Goal: Information Seeking & Learning: Learn about a topic

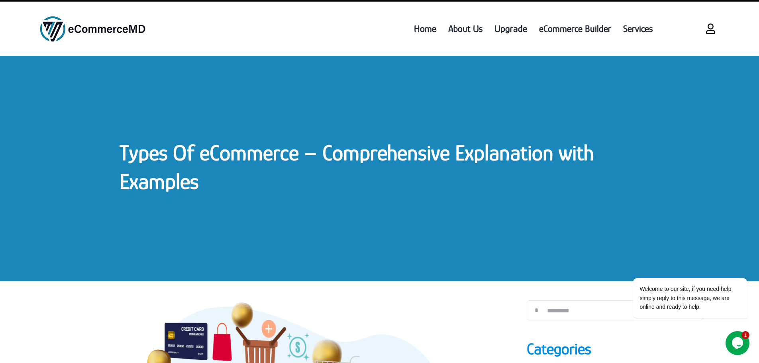
click at [370, 150] on link "Types Of eCommerce – Comprehensive Explanation with Examples" at bounding box center [357, 166] width 474 height 53
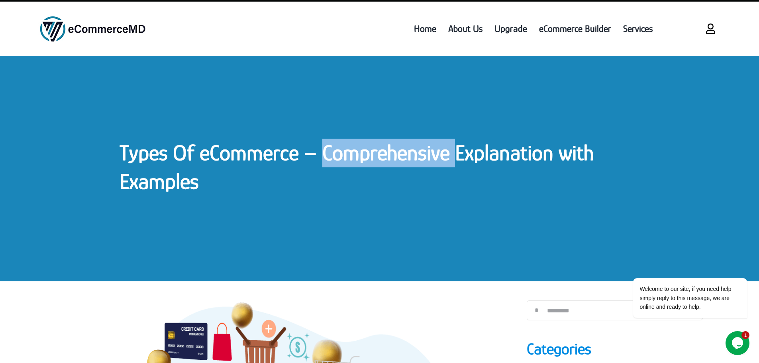
click at [370, 150] on link "Types Of eCommerce – Comprehensive Explanation with Examples" at bounding box center [357, 166] width 474 height 53
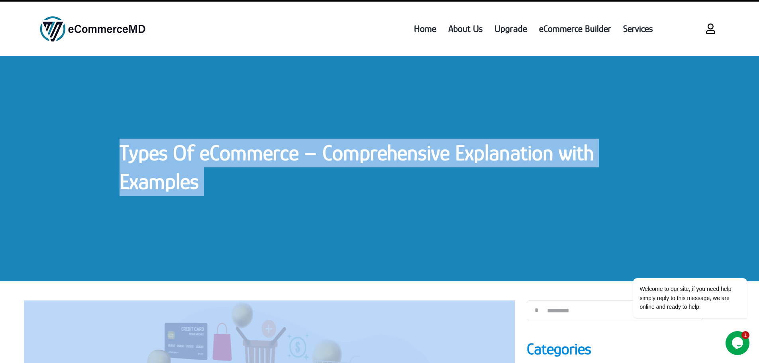
click at [370, 150] on link "Types Of eCommerce – Comprehensive Explanation with Examples" at bounding box center [357, 166] width 474 height 53
copy div "Types Of eCommerce – Comprehensive Explanation with Examples Types Of eCommerce…"
click at [374, 149] on link "Types Of eCommerce – Comprehensive Explanation with Examples" at bounding box center [357, 166] width 474 height 53
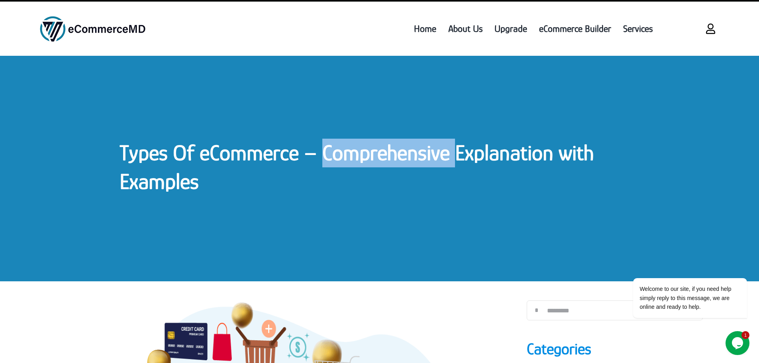
click at [374, 149] on link "Types Of eCommerce – Comprehensive Explanation with Examples" at bounding box center [357, 166] width 474 height 53
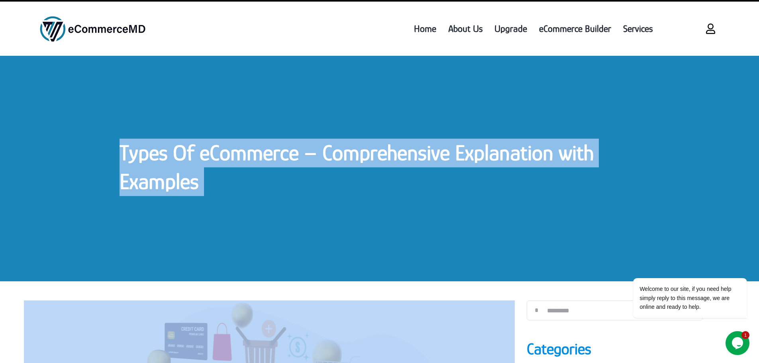
click at [374, 149] on link "Types Of eCommerce – Comprehensive Explanation with Examples" at bounding box center [357, 166] width 474 height 53
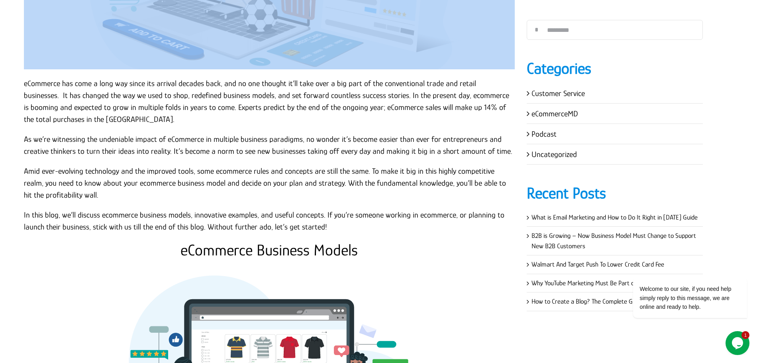
scroll to position [438, 0]
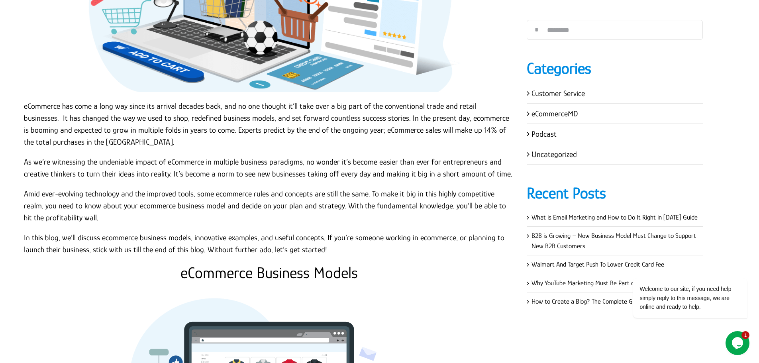
click at [29, 102] on p "eCommerce has come a long way since its arrival decades back, and no one though…" at bounding box center [269, 124] width 491 height 48
click at [24, 106] on p "eCommerce has come a long way since its arrival decades back, and no one though…" at bounding box center [269, 124] width 491 height 48
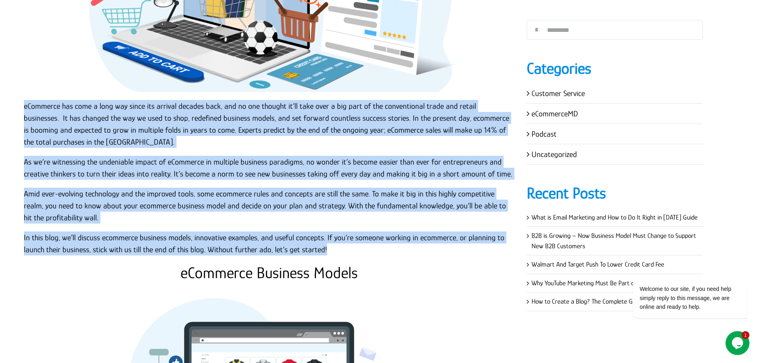
click at [328, 249] on p "In this blog, we’ll discuss ecommerce business models, innovative examples, and…" at bounding box center [269, 244] width 491 height 24
copy div "eCommerce has come a long way since its arrival decades back, and no one though…"
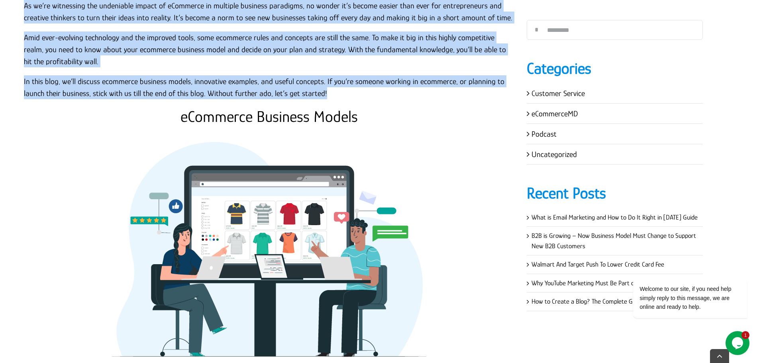
scroll to position [598, 0]
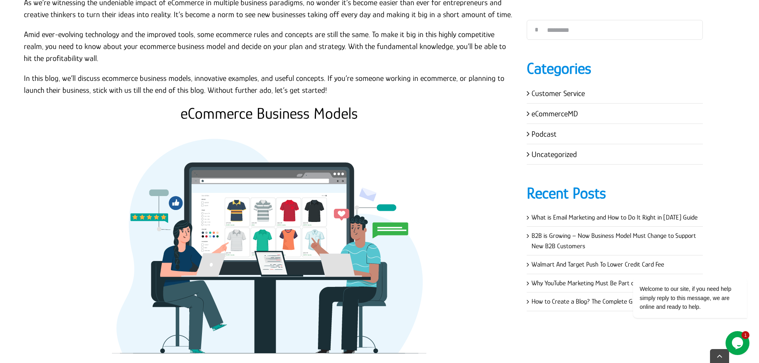
click at [291, 115] on h2 "eCommerce Business Models" at bounding box center [269, 113] width 491 height 19
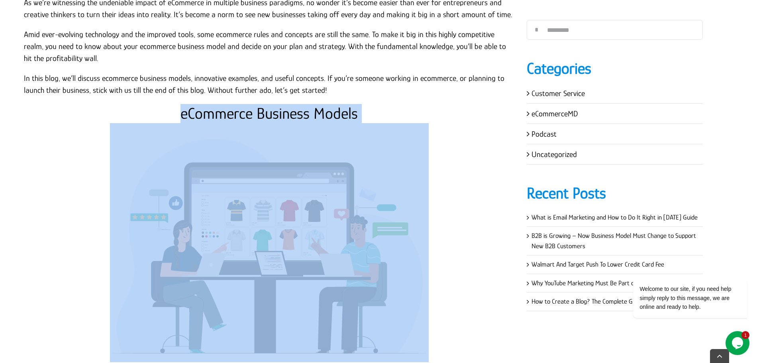
click at [291, 115] on h2 "eCommerce Business Models" at bounding box center [269, 113] width 491 height 19
copy div "eCommerce Business Models"
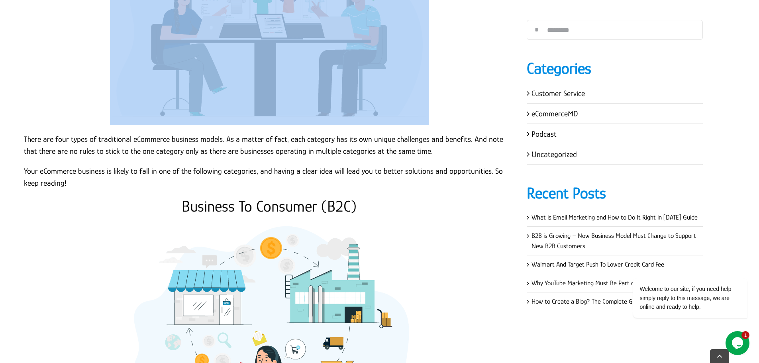
scroll to position [837, 0]
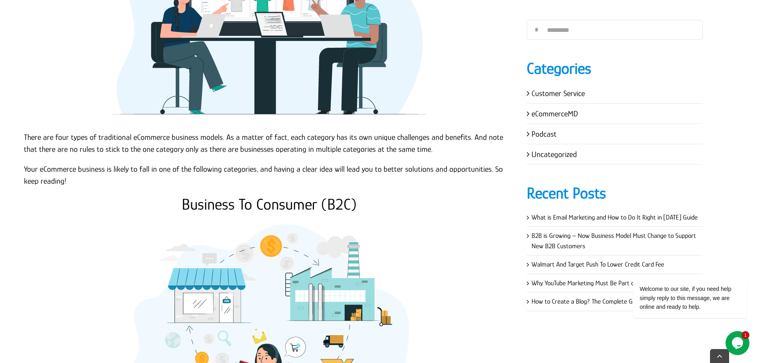
click at [28, 132] on p "There are four types of traditional eCommerce business models. As a matter of f…" at bounding box center [269, 143] width 491 height 24
click at [24, 138] on p "There are four types of traditional eCommerce business models. As a matter of f…" at bounding box center [269, 143] width 491 height 24
click at [24, 135] on p "There are four types of traditional eCommerce business models. As a matter of f…" at bounding box center [269, 143] width 491 height 24
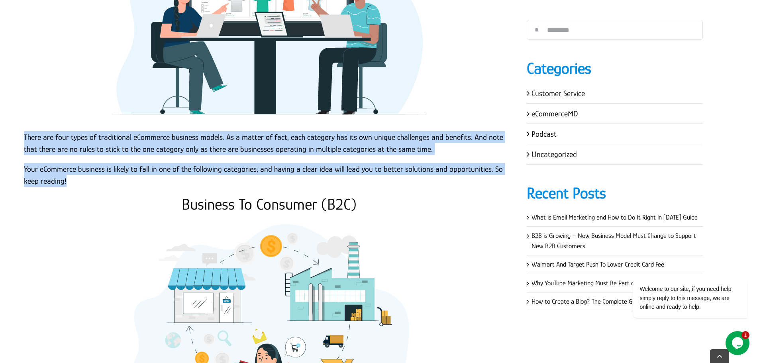
click at [53, 181] on p "Your eCommerce business is likely to fall in one of the following categories, a…" at bounding box center [269, 175] width 491 height 24
copy div "There are four types of traditional eCommerce business models. As a matter of f…"
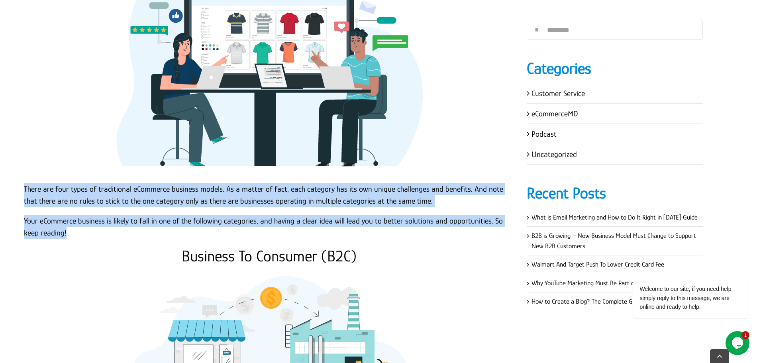
scroll to position [957, 0]
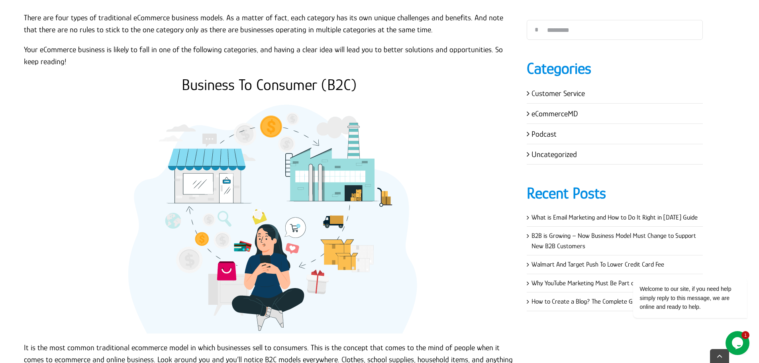
click at [322, 88] on h2 "Business To Consumer (B2C)" at bounding box center [269, 84] width 491 height 19
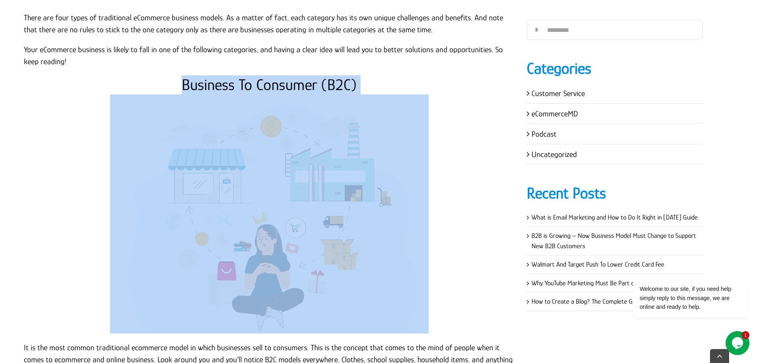
click at [322, 88] on h2 "Business To Consumer (B2C)" at bounding box center [269, 84] width 491 height 19
copy div "Business To Consumer (B2C)"
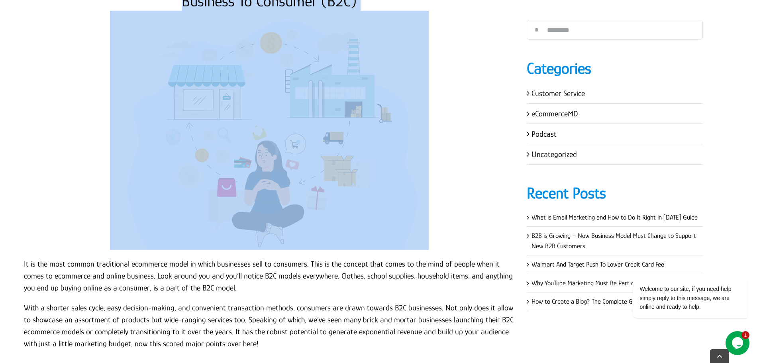
scroll to position [1196, 0]
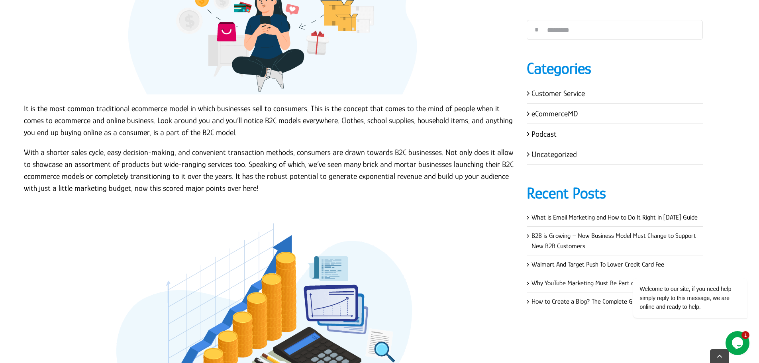
click at [24, 107] on p "It is the most common traditional ecommerce model in which businesses sell to c…" at bounding box center [269, 120] width 491 height 36
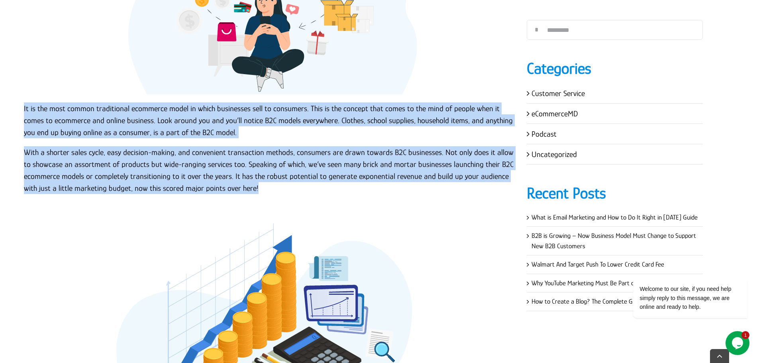
click at [259, 187] on p "With a shorter sales cycle, easy decision-making, and convenient transaction me…" at bounding box center [269, 170] width 491 height 48
copy div "It is the most common traditional ecommerce model in which businesses sell to c…"
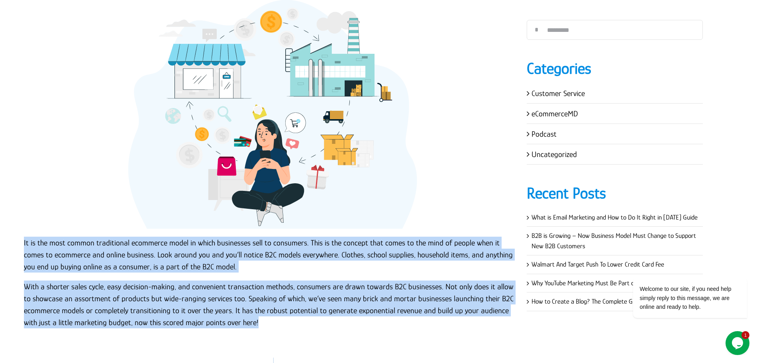
scroll to position [997, 0]
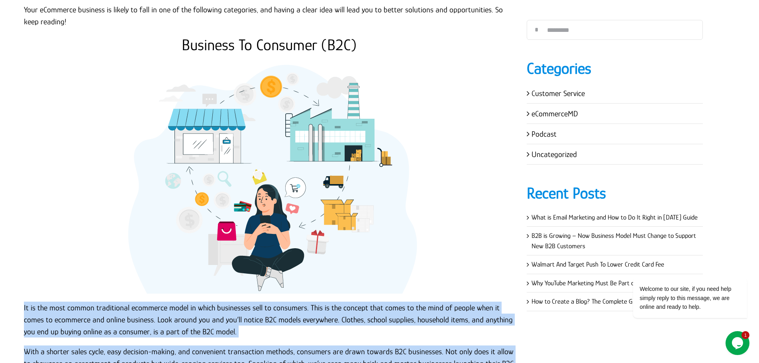
click at [410, 164] on img at bounding box center [269, 174] width 319 height 239
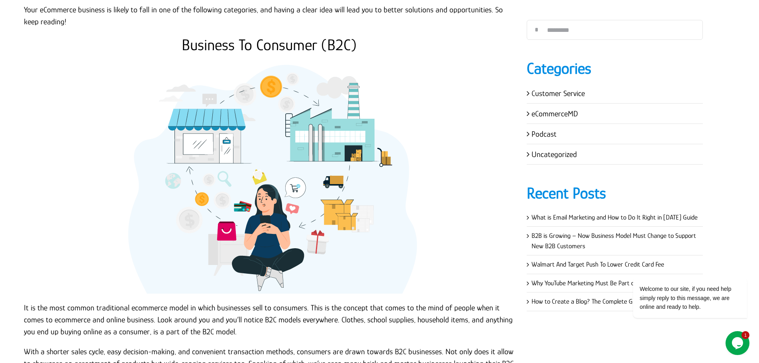
click at [444, 164] on p at bounding box center [269, 174] width 491 height 239
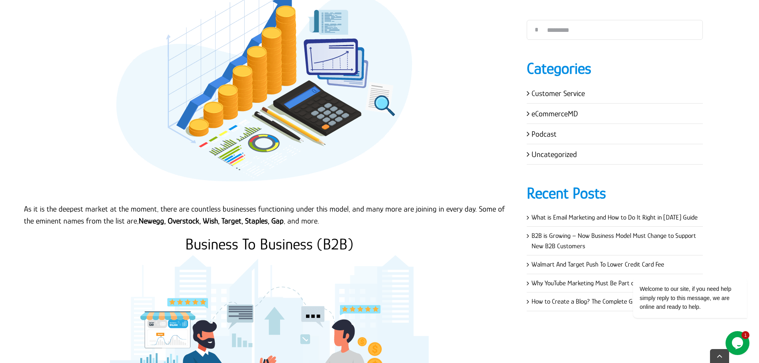
scroll to position [1475, 0]
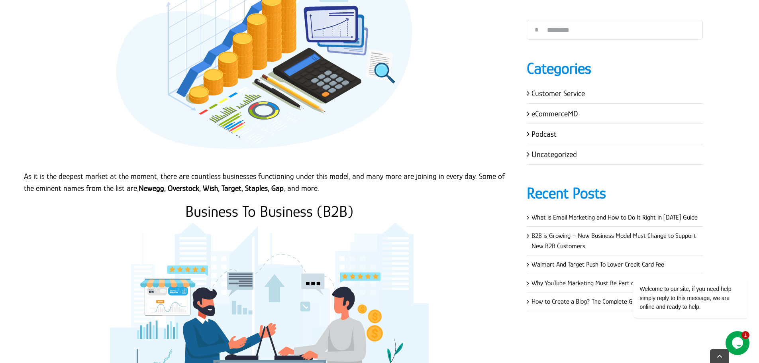
click at [303, 179] on p "As it is the deepest market at the moment, there are countless businesses funct…" at bounding box center [269, 182] width 491 height 24
click at [302, 179] on p "As it is the deepest market at the moment, there are countless businesses funct…" at bounding box center [269, 182] width 491 height 24
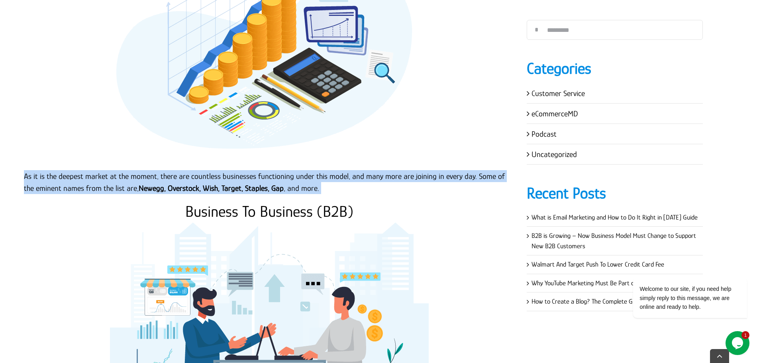
click at [302, 179] on p "As it is the deepest market at the moment, there are countless businesses funct…" at bounding box center [269, 182] width 491 height 24
copy div "As it is the deepest market at the moment, there are countless businesses funct…"
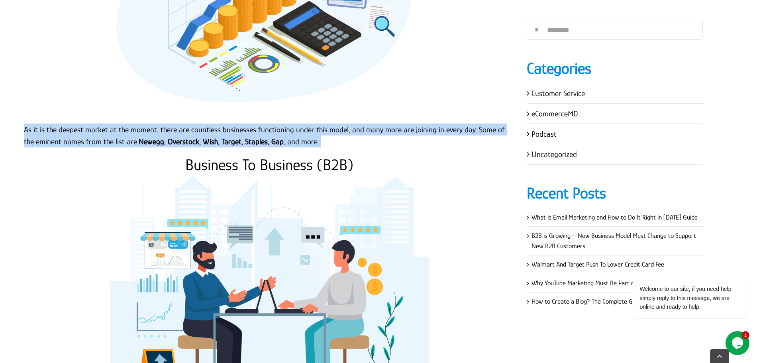
scroll to position [1594, 0]
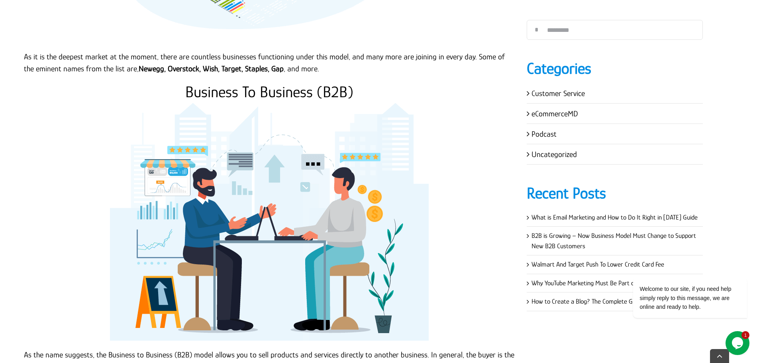
click at [301, 100] on h2 "Business To Business (B2B)" at bounding box center [269, 92] width 491 height 19
click at [302, 98] on h2 "Business To Business (B2B)" at bounding box center [269, 92] width 491 height 19
copy h2 "Business"
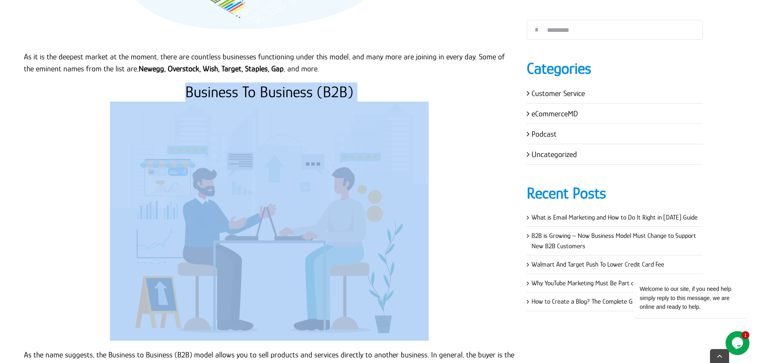
click at [302, 98] on h2 "Business To Business (B2B)" at bounding box center [269, 92] width 491 height 19
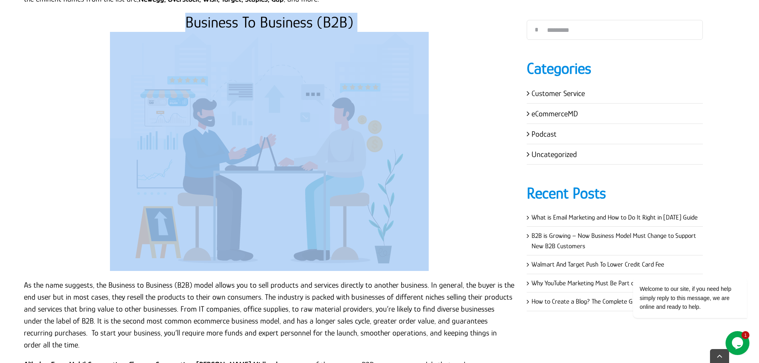
scroll to position [1714, 0]
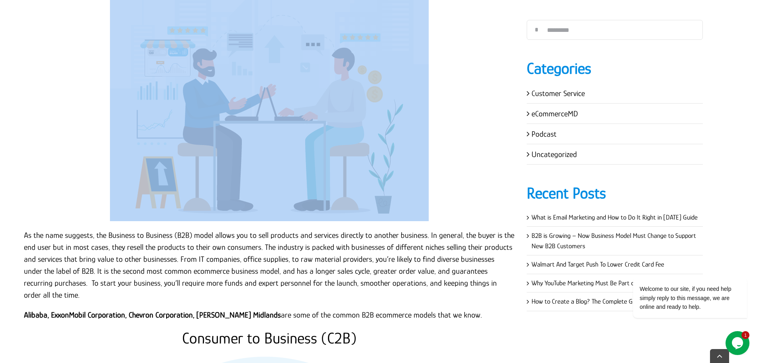
click at [92, 244] on p "As the name suggests, the Business to Business (B2B) model allows you to sell p…" at bounding box center [269, 265] width 491 height 72
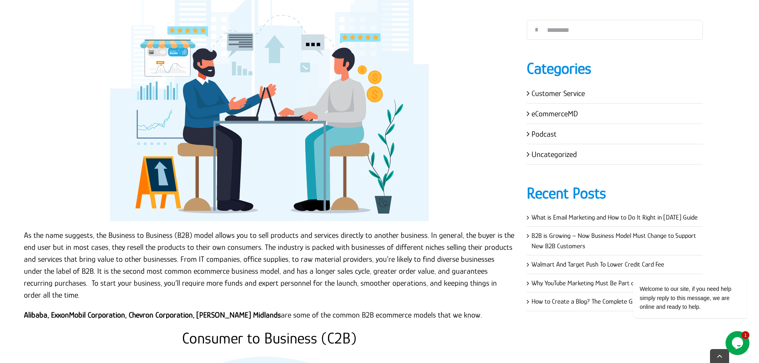
click at [90, 245] on p "As the name suggests, the Business to Business (B2B) model allows you to sell p…" at bounding box center [269, 265] width 491 height 72
click at [35, 245] on p "As the name suggests, the Business to Business (B2B) model allows you to sell p…" at bounding box center [269, 265] width 491 height 72
click at [24, 234] on p "As the name suggests, the Business to Business (B2B) model allows you to sell p…" at bounding box center [269, 265] width 491 height 72
click at [468, 309] on p "Alibaba, ExxonMobil Corporation, Chevron Corporation, Archer Daniel Midlands ar…" at bounding box center [269, 315] width 491 height 12
copy div "As the name suggests, the Business to Business (B2B) model allows you to sell p…"
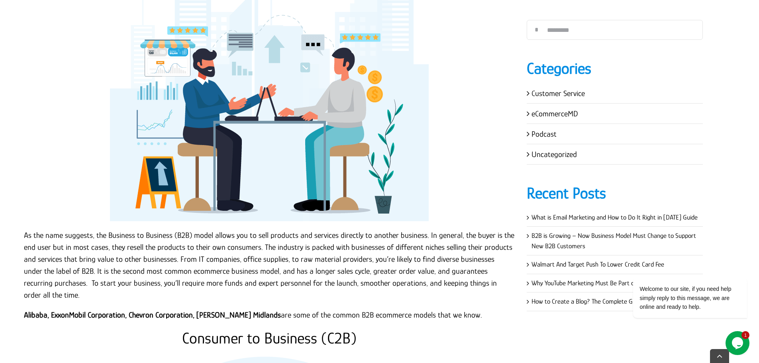
click at [461, 200] on p at bounding box center [269, 101] width 491 height 239
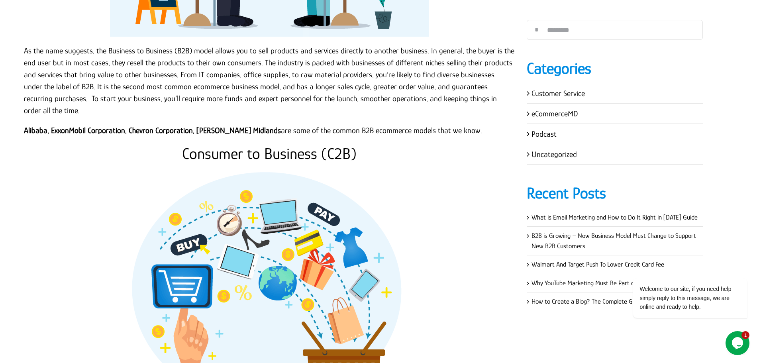
scroll to position [1895, 0]
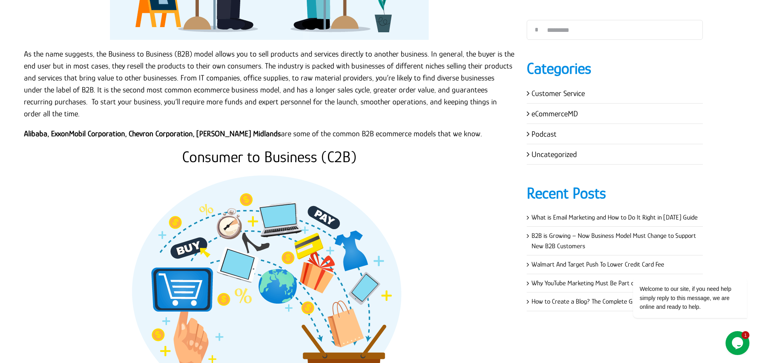
click at [299, 147] on h2 "Consumer to Business (C2B)" at bounding box center [269, 156] width 491 height 19
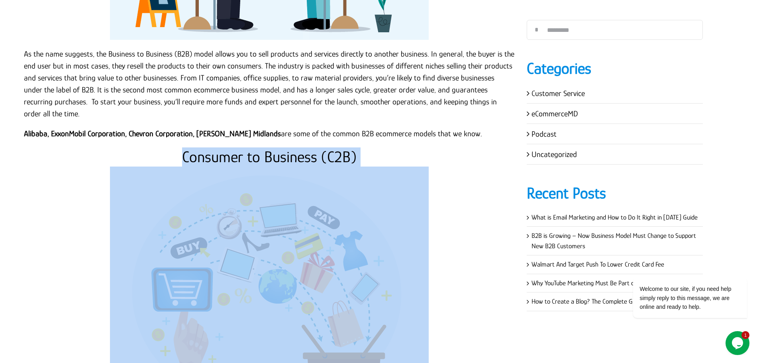
click at [299, 147] on h2 "Consumer to Business (C2B)" at bounding box center [269, 156] width 491 height 19
copy div "Consumer to Business (C2B)"
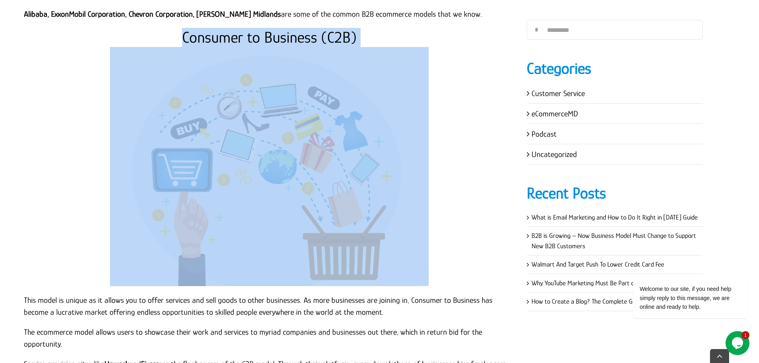
scroll to position [2174, 0]
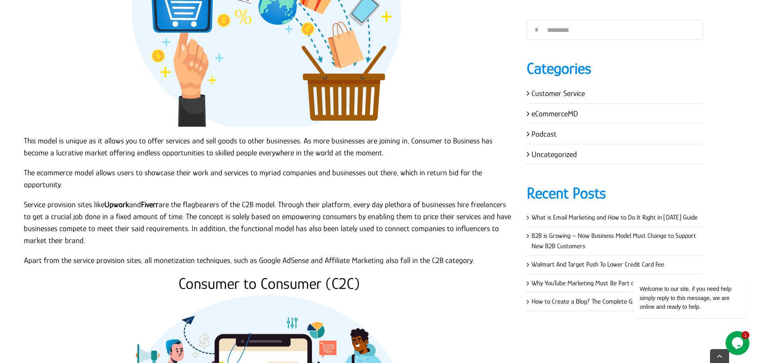
click at [65, 199] on p "Service provision sites like Upwork and Fiverr are the flagbearers of the C2B m…" at bounding box center [269, 223] width 491 height 48
click at [25, 135] on p "This model is unique as it allows you to offer services and sell goods to other…" at bounding box center [269, 147] width 491 height 24
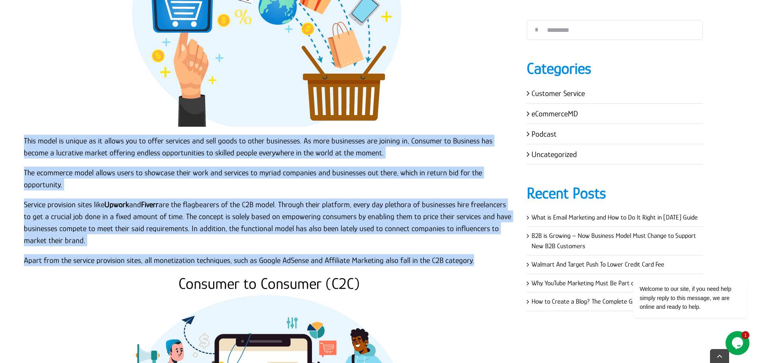
click at [470, 254] on p "Apart from the service provision sites, all monetization techniques, such as Go…" at bounding box center [269, 260] width 491 height 12
click at [287, 199] on p "Service provision sites like Upwork and Fiverr are the flagbearers of the C2B m…" at bounding box center [269, 223] width 491 height 48
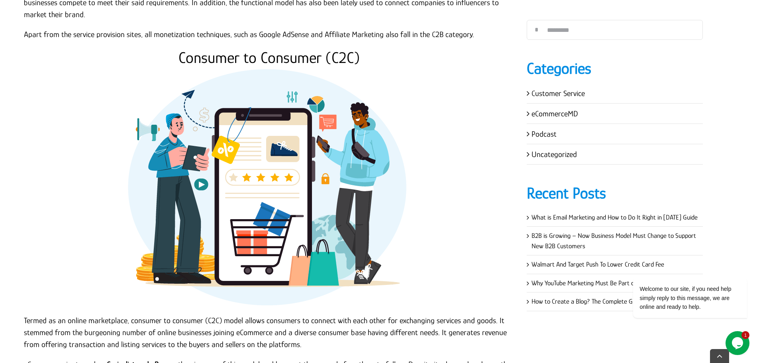
scroll to position [2414, 0]
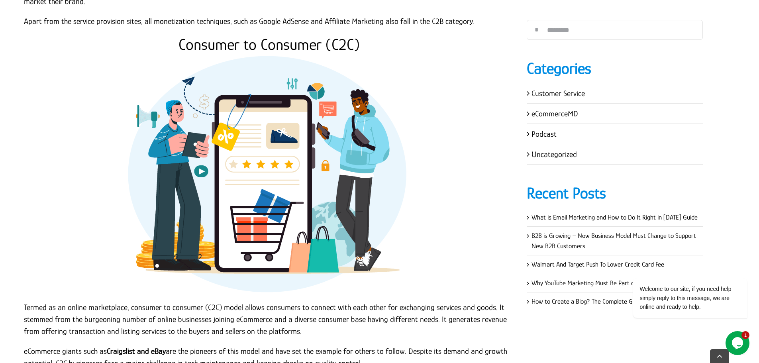
click at [259, 35] on h2 "Consumer to Consumer (C2C)" at bounding box center [269, 44] width 491 height 19
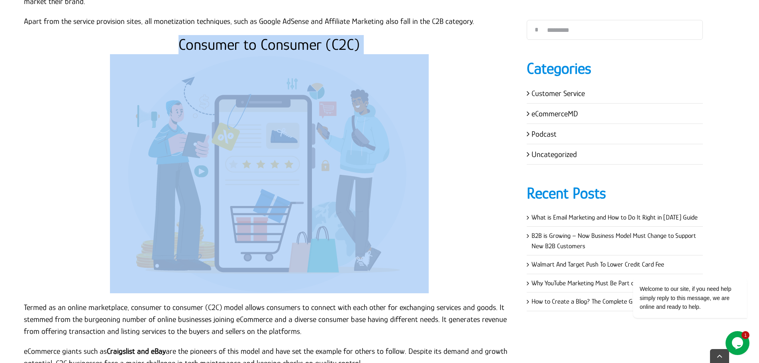
click at [259, 35] on h2 "Consumer to Consumer (C2C)" at bounding box center [269, 44] width 491 height 19
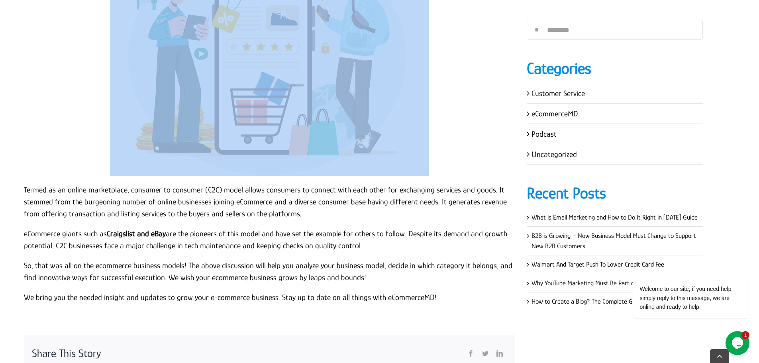
scroll to position [2533, 0]
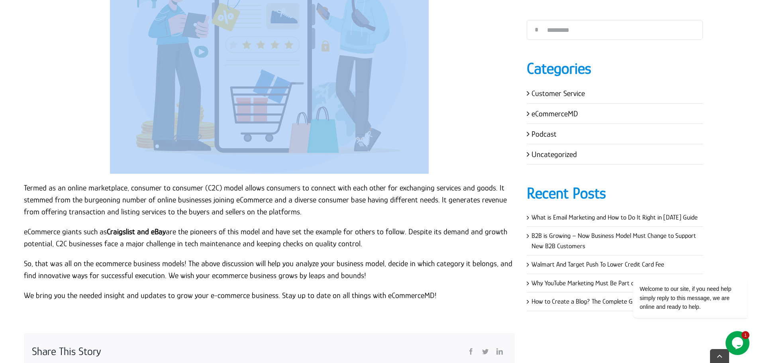
click at [106, 141] on p at bounding box center [269, 54] width 491 height 239
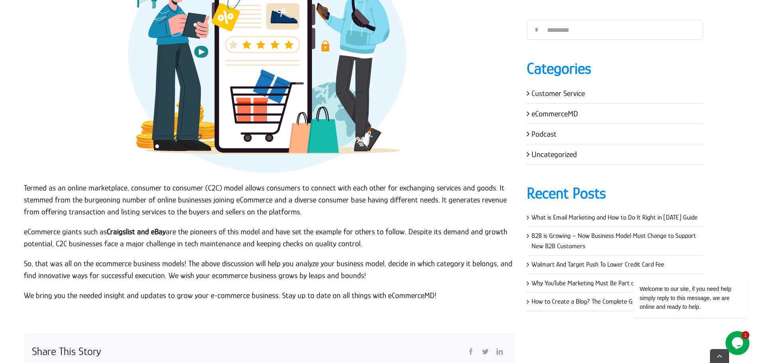
click at [24, 182] on p "Termed as an online marketplace, consumer to consumer (C2C) model allows consum…" at bounding box center [269, 200] width 491 height 36
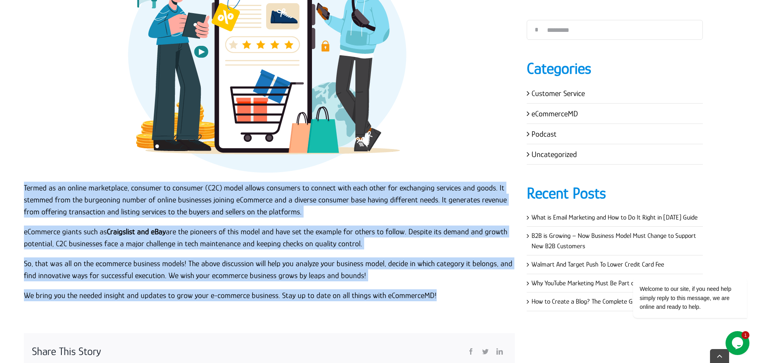
click at [439, 289] on p "We bring you the needed insight and updates to grow your e-commerce business. S…" at bounding box center [269, 295] width 491 height 12
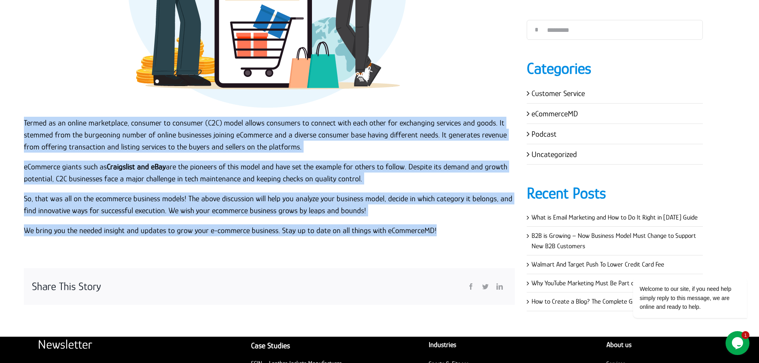
scroll to position [2573, 0]
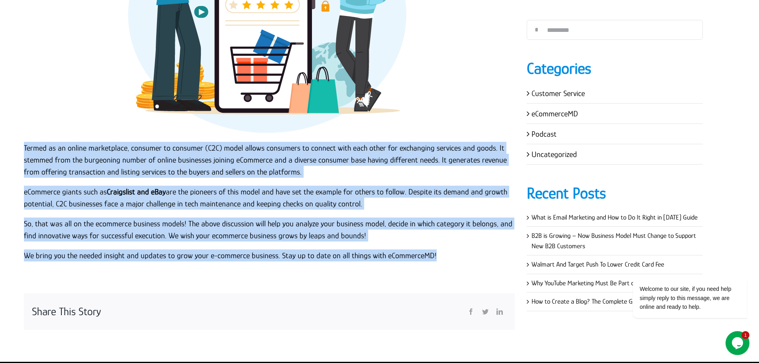
click at [402, 186] on p "eCommerce giants such as Craigslist and eBay are the pioneers of this model and…" at bounding box center [269, 198] width 491 height 24
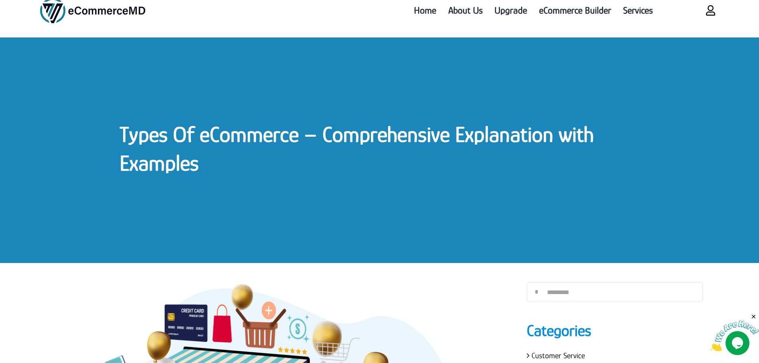
scroll to position [0, 0]
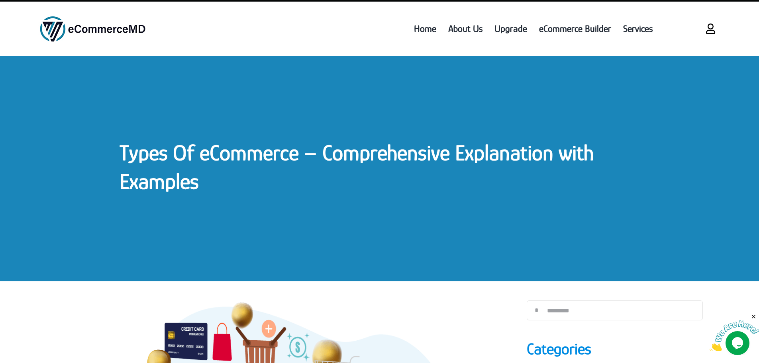
click at [316, 170] on h1 "Types Of eCommerce – Comprehensive Explanation with Examples" at bounding box center [380, 167] width 520 height 57
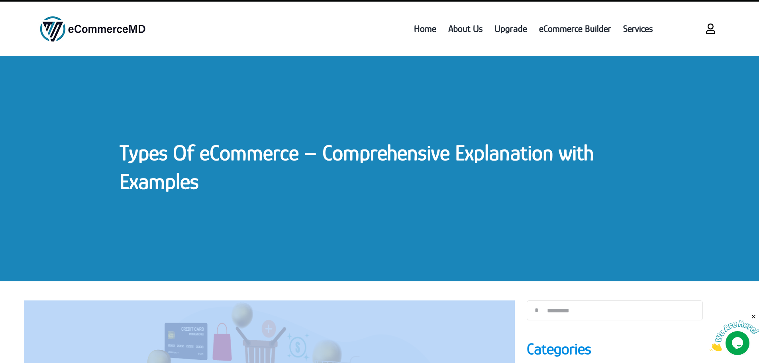
click at [316, 170] on h1 "Types Of eCommerce – Comprehensive Explanation with Examples" at bounding box center [380, 167] width 520 height 57
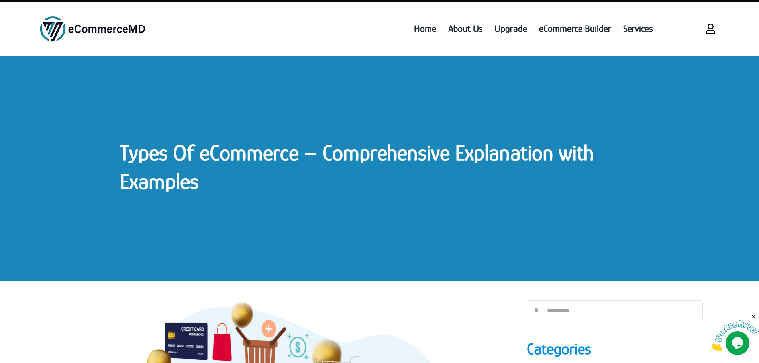
click at [315, 160] on link "Types Of eCommerce – Comprehensive Explanation with Examples" at bounding box center [357, 166] width 474 height 53
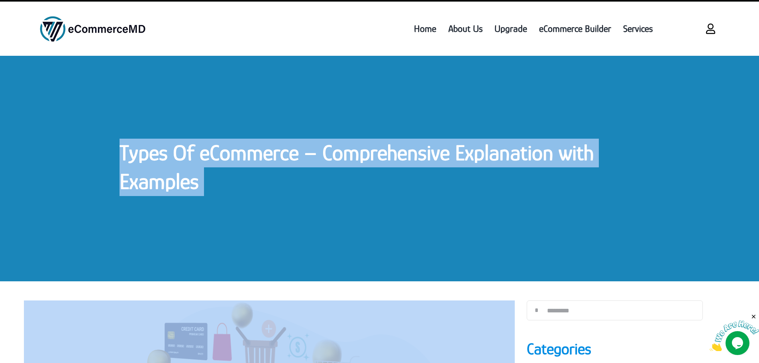
click at [315, 160] on link "Types Of eCommerce – Comprehensive Explanation with Examples" at bounding box center [357, 166] width 474 height 53
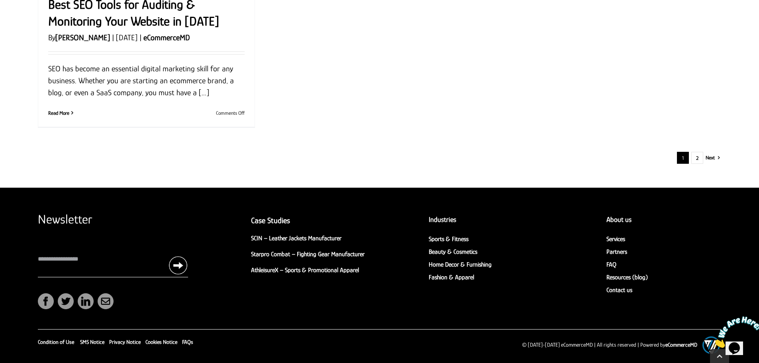
scroll to position [1057, 0]
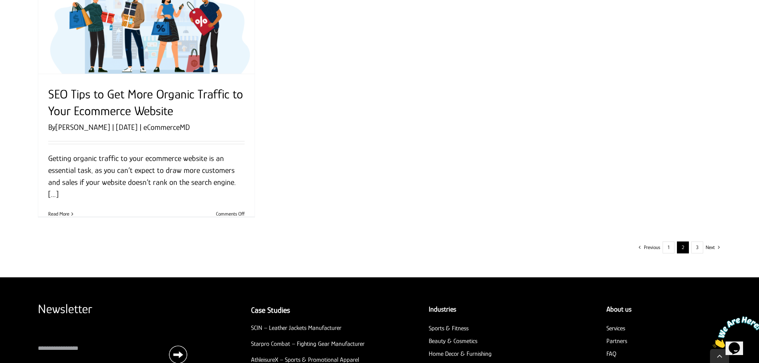
scroll to position [957, 0]
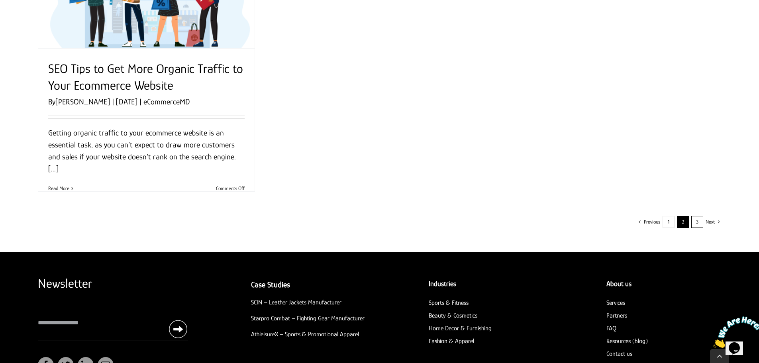
click at [694, 225] on link "3" at bounding box center [698, 222] width 12 height 12
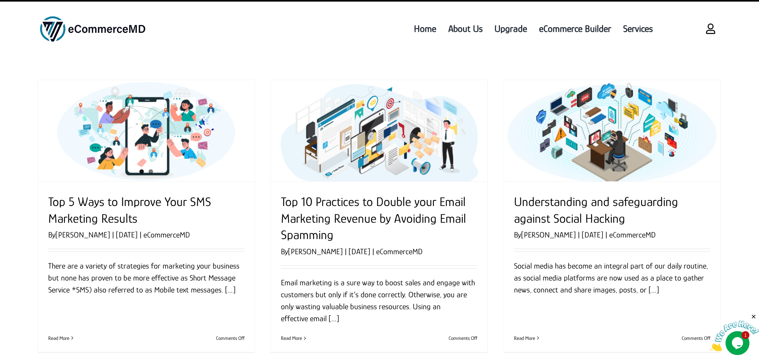
click at [246, 43] on ul "Home About Us Upgrade eCommerce Builder Services" at bounding box center [419, 29] width 479 height 38
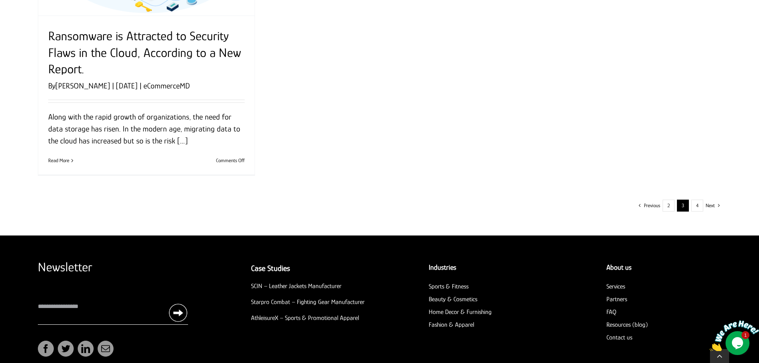
scroll to position [1065, 0]
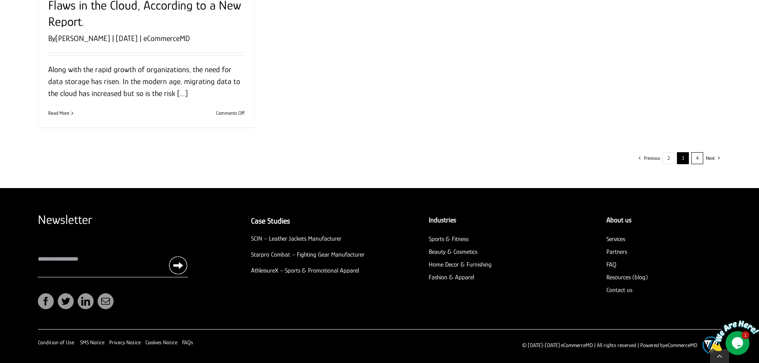
click at [698, 157] on link "4" at bounding box center [698, 158] width 12 height 12
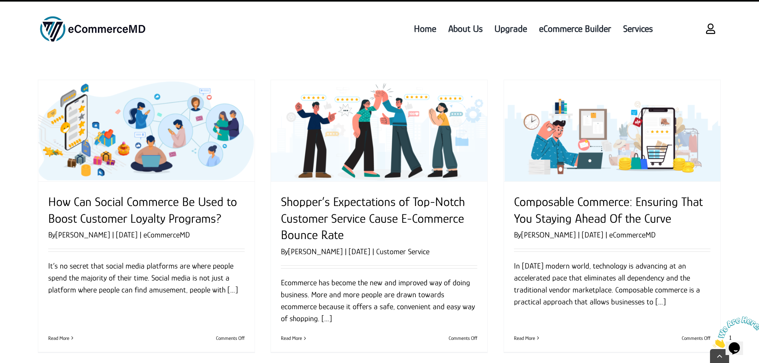
scroll to position [318, 0]
